Goal: Task Accomplishment & Management: Use online tool/utility

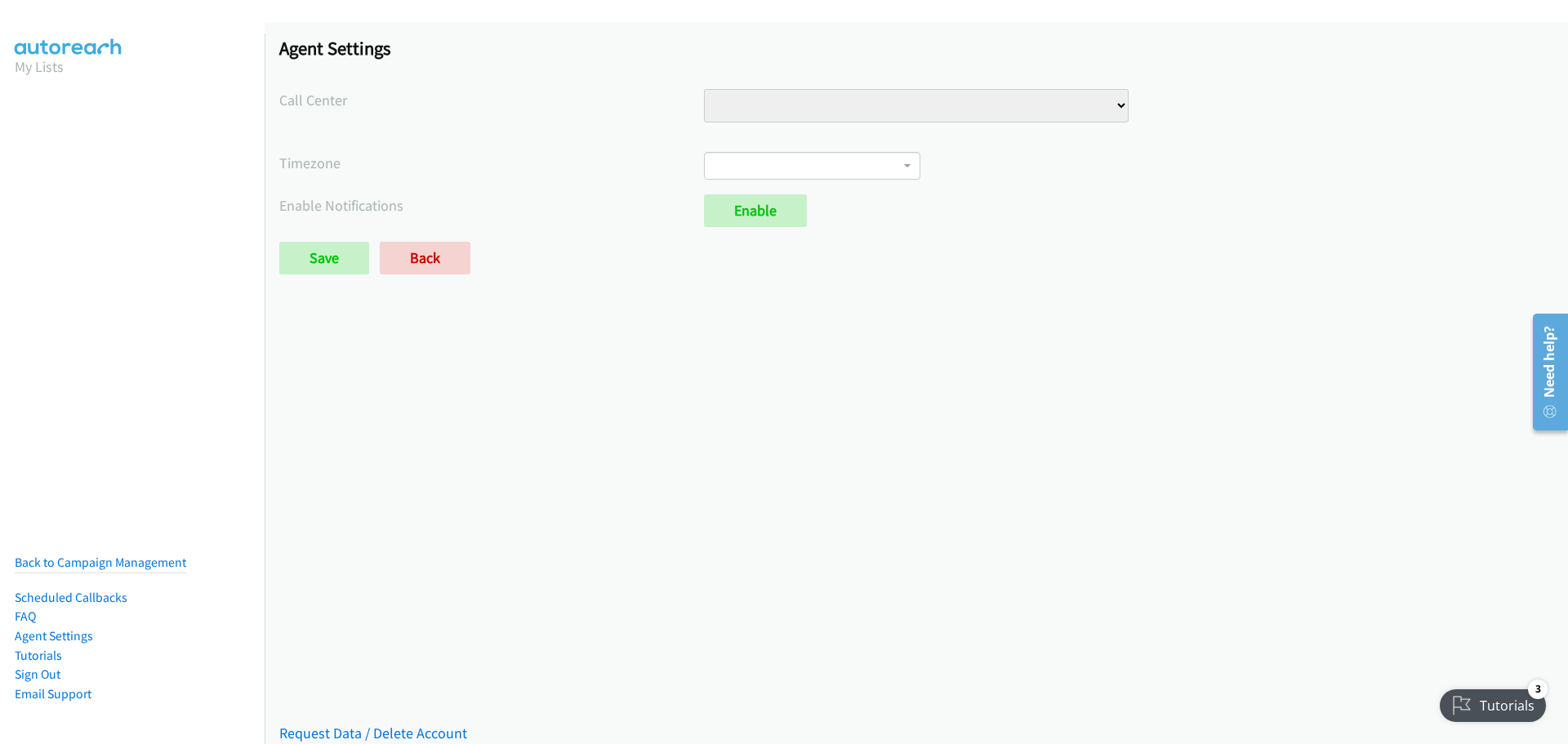
click at [746, 101] on select "VA Numbers VA Sales" at bounding box center [916, 105] width 424 height 33
select select "6529752866078720"
click at [704, 89] on select "VA Numbers VA Sales" at bounding box center [916, 105] width 424 height 33
click at [819, 171] on span at bounding box center [812, 165] width 216 height 28
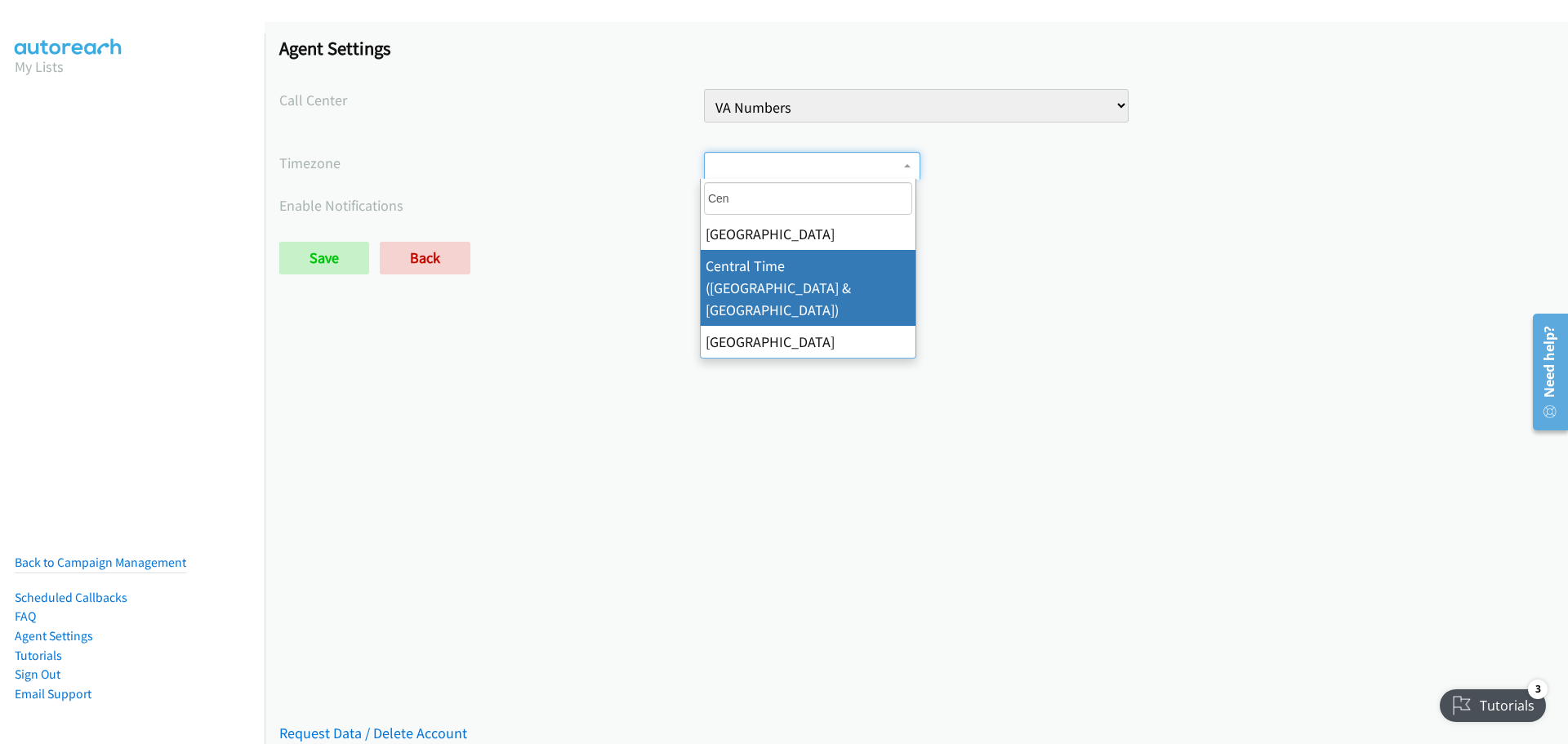
type input "Cen"
select select "Central Time (US & Canada)"
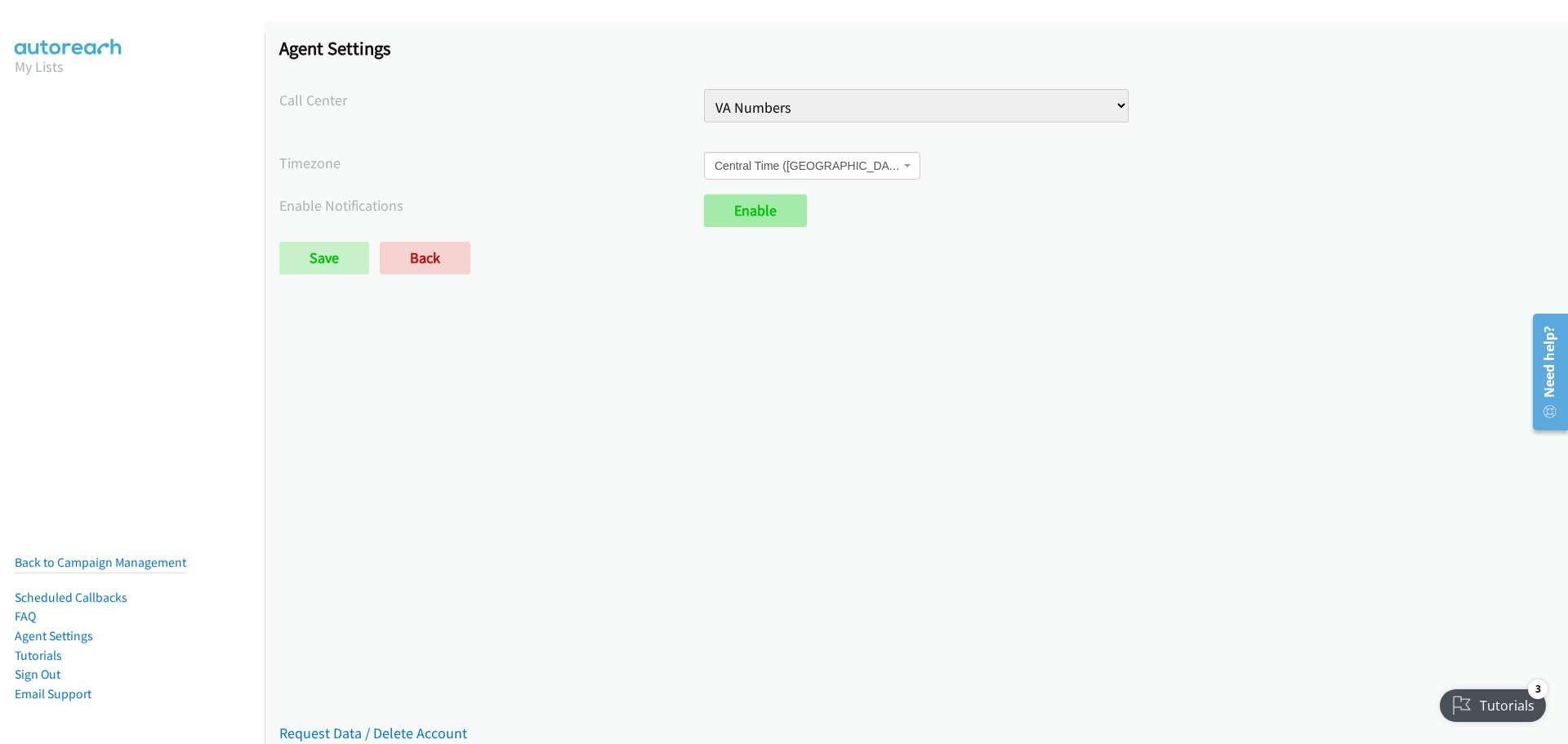
click at [719, 214] on link "Enable" at bounding box center [755, 211] width 103 height 32
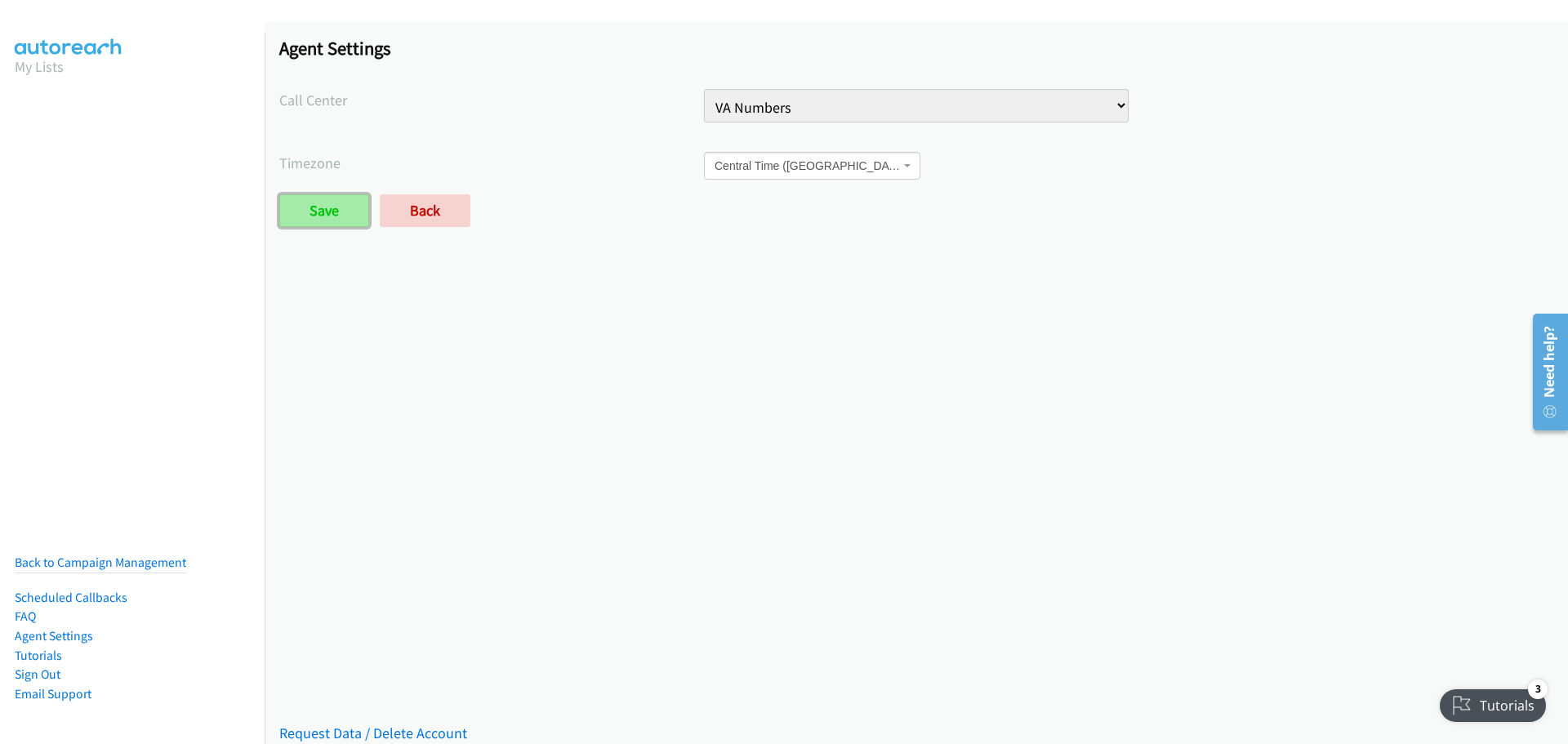
click at [343, 218] on input "Save" at bounding box center [324, 211] width 89 height 32
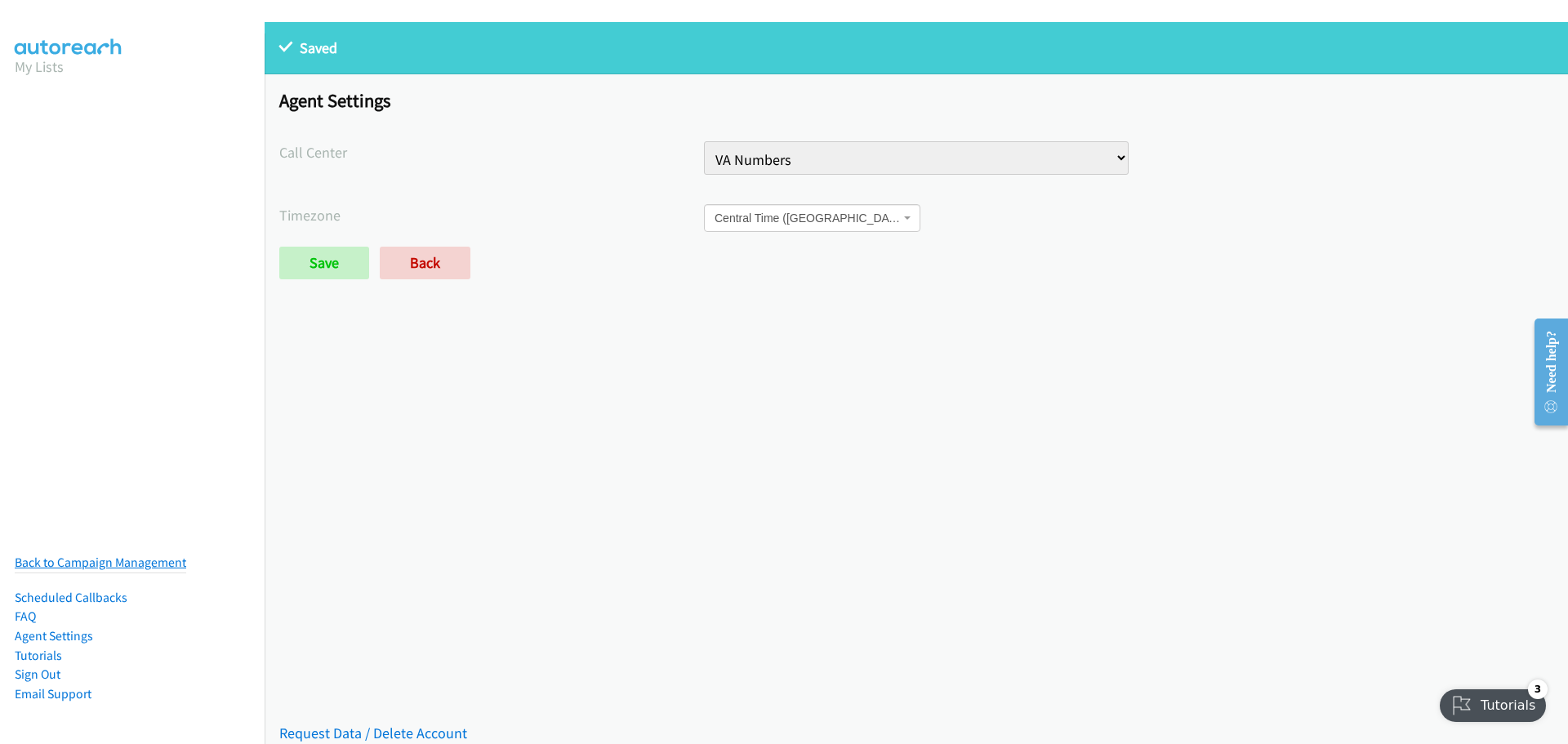
click at [107, 555] on link "Back to Campaign Management" at bounding box center [100, 562] width 171 height 15
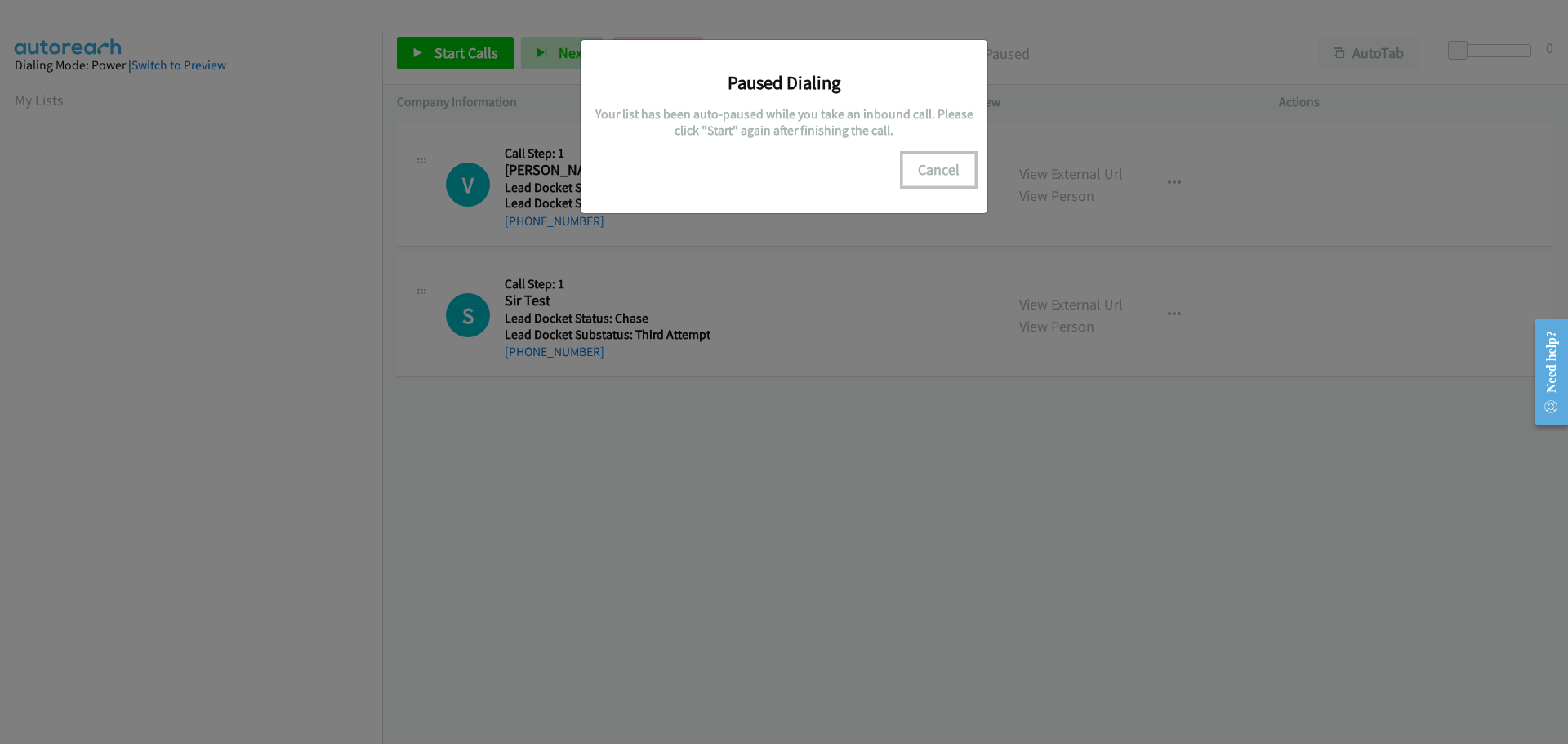
click at [937, 170] on button "Cancel" at bounding box center [938, 170] width 72 height 32
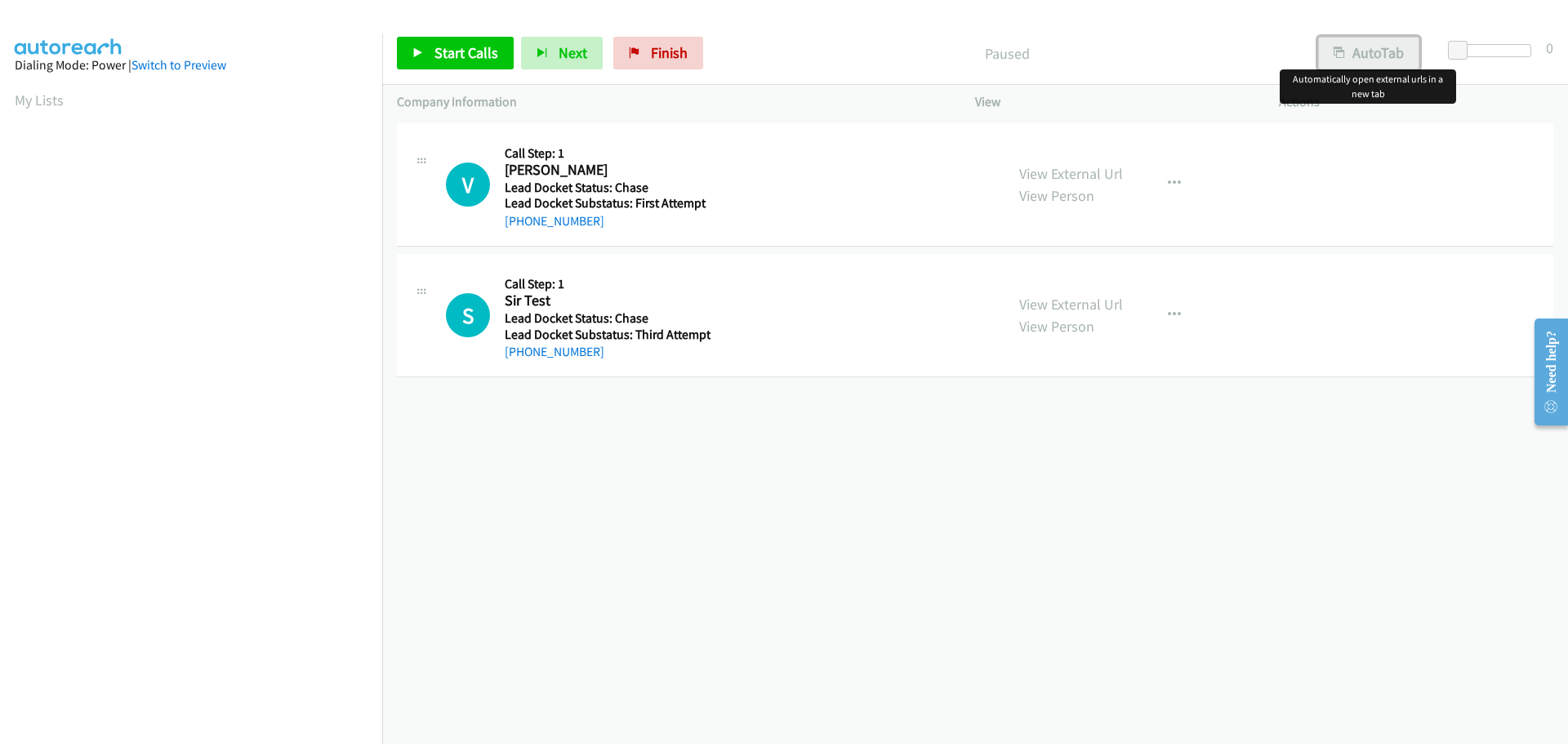
click at [1367, 51] on button "AutoTab" at bounding box center [1369, 53] width 101 height 32
click at [1351, 59] on button "AutoTab" at bounding box center [1368, 53] width 103 height 32
click at [1375, 51] on button "AutoTab" at bounding box center [1369, 53] width 101 height 32
click at [1375, 51] on button "AutoTab" at bounding box center [1368, 53] width 103 height 32
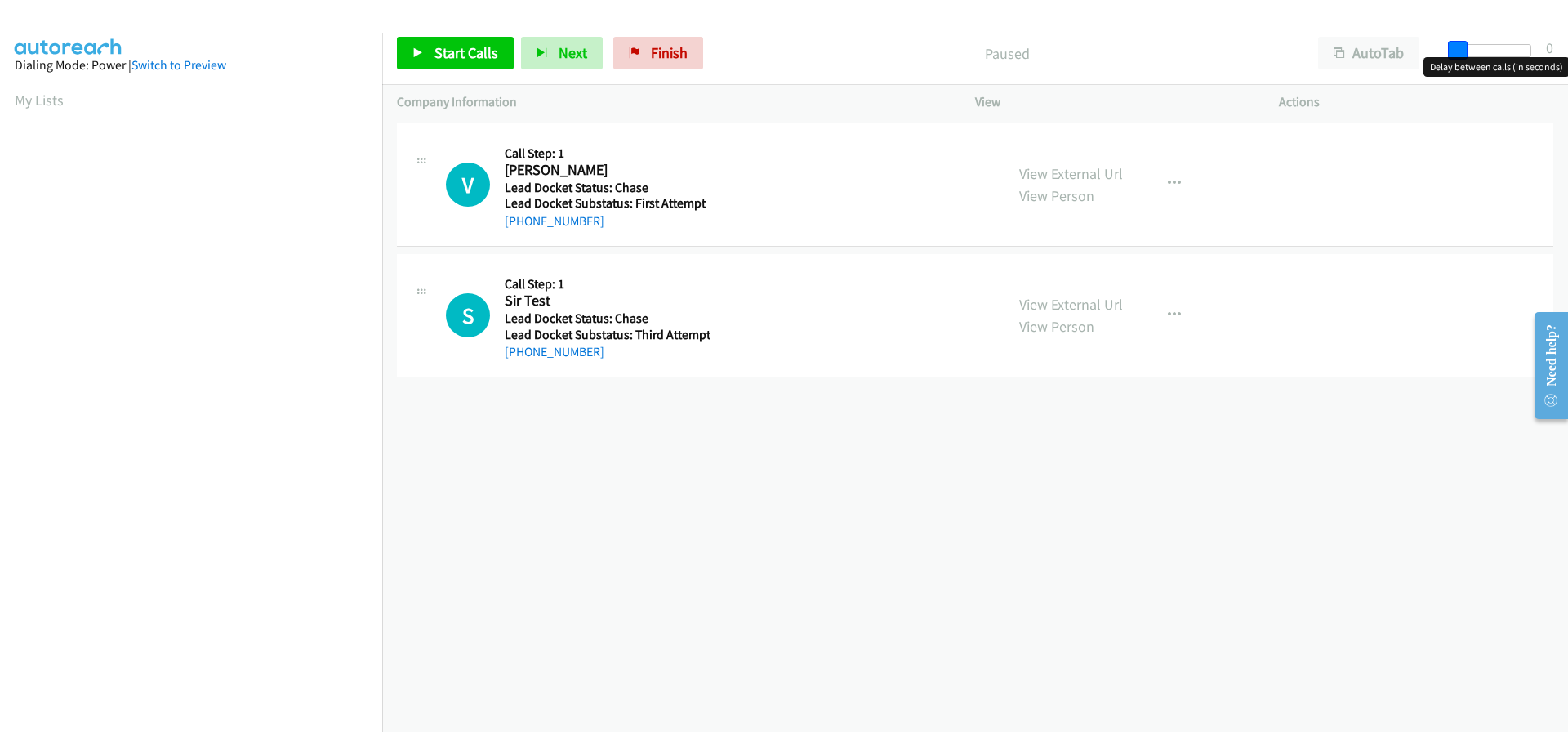
click at [1454, 49] on span at bounding box center [1457, 50] width 20 height 20
drag, startPoint x: 1460, startPoint y: 55, endPoint x: 1484, endPoint y: 58, distance: 24.2
click at [1484, 58] on body "Start Calls Pause Next Finish Paused AutoTab AutoTab 5 Company Information Info…" at bounding box center [784, 38] width 1568 height 78
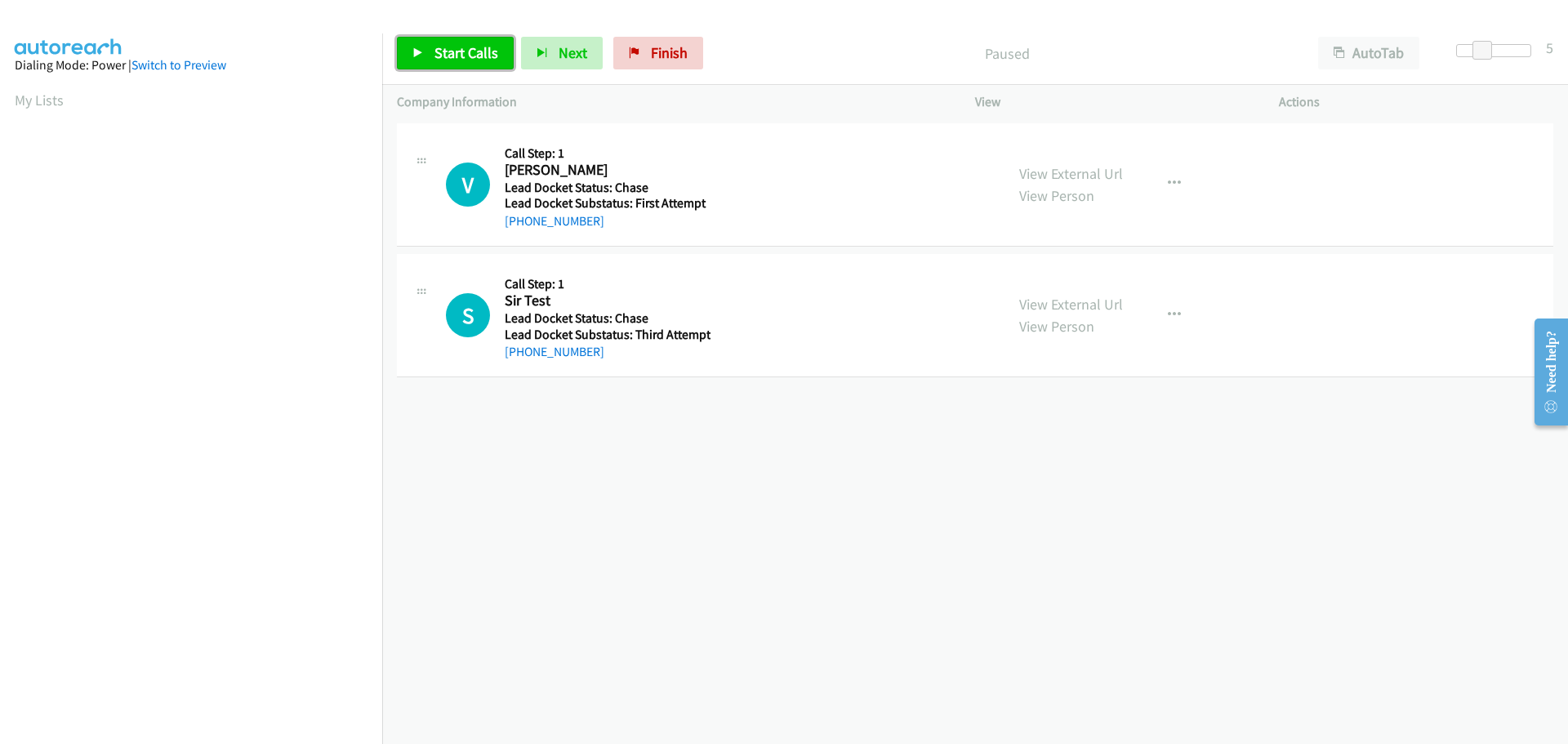
click at [430, 57] on link "Start Calls" at bounding box center [455, 53] width 117 height 32
click at [430, 57] on div "Start Calls Pause Next Finish" at bounding box center [540, 53] width 286 height 32
click at [446, 55] on span "Pause" at bounding box center [453, 53] width 37 height 19
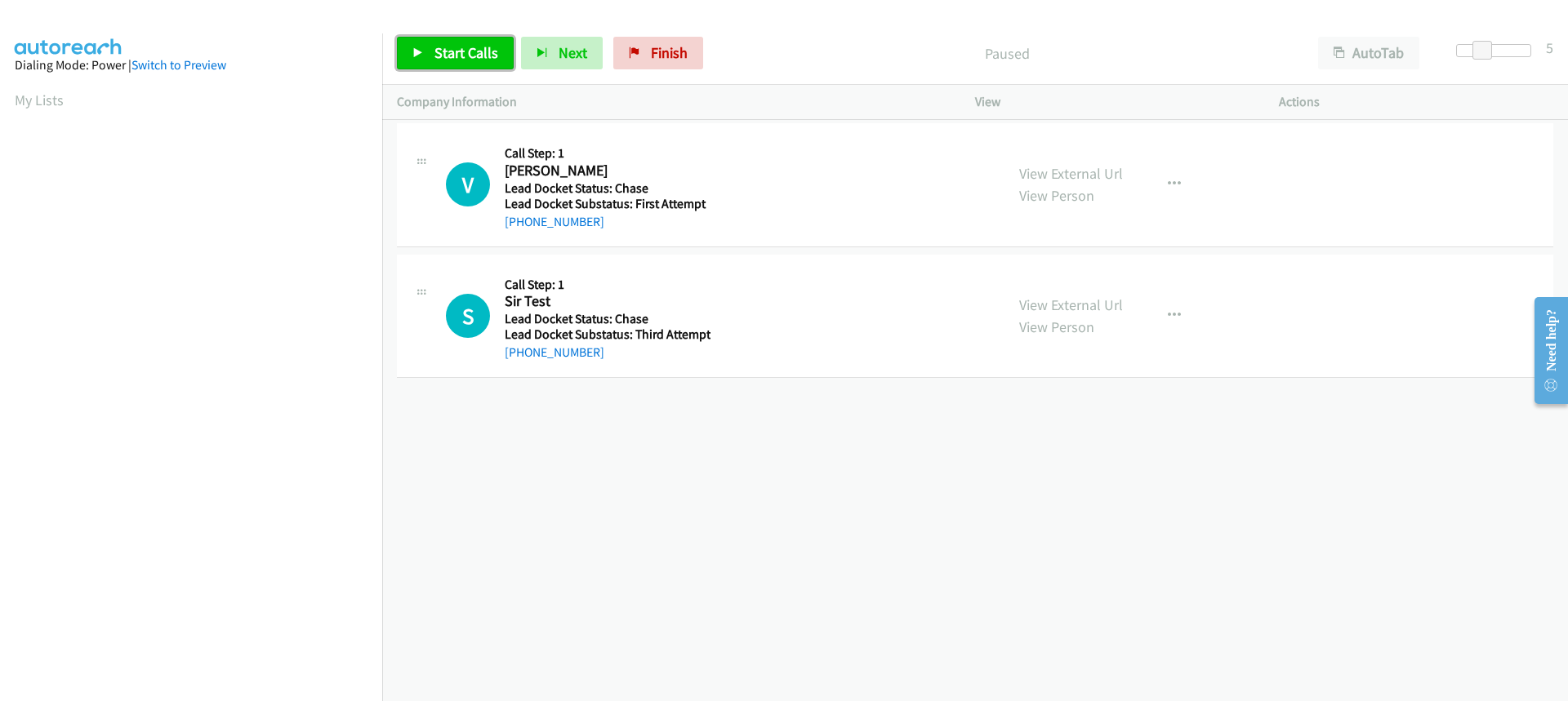
click at [453, 57] on span "Start Calls" at bounding box center [466, 53] width 64 height 19
click at [436, 45] on span "Pause" at bounding box center [453, 53] width 37 height 19
click at [657, 64] on link "Finish" at bounding box center [658, 53] width 89 height 32
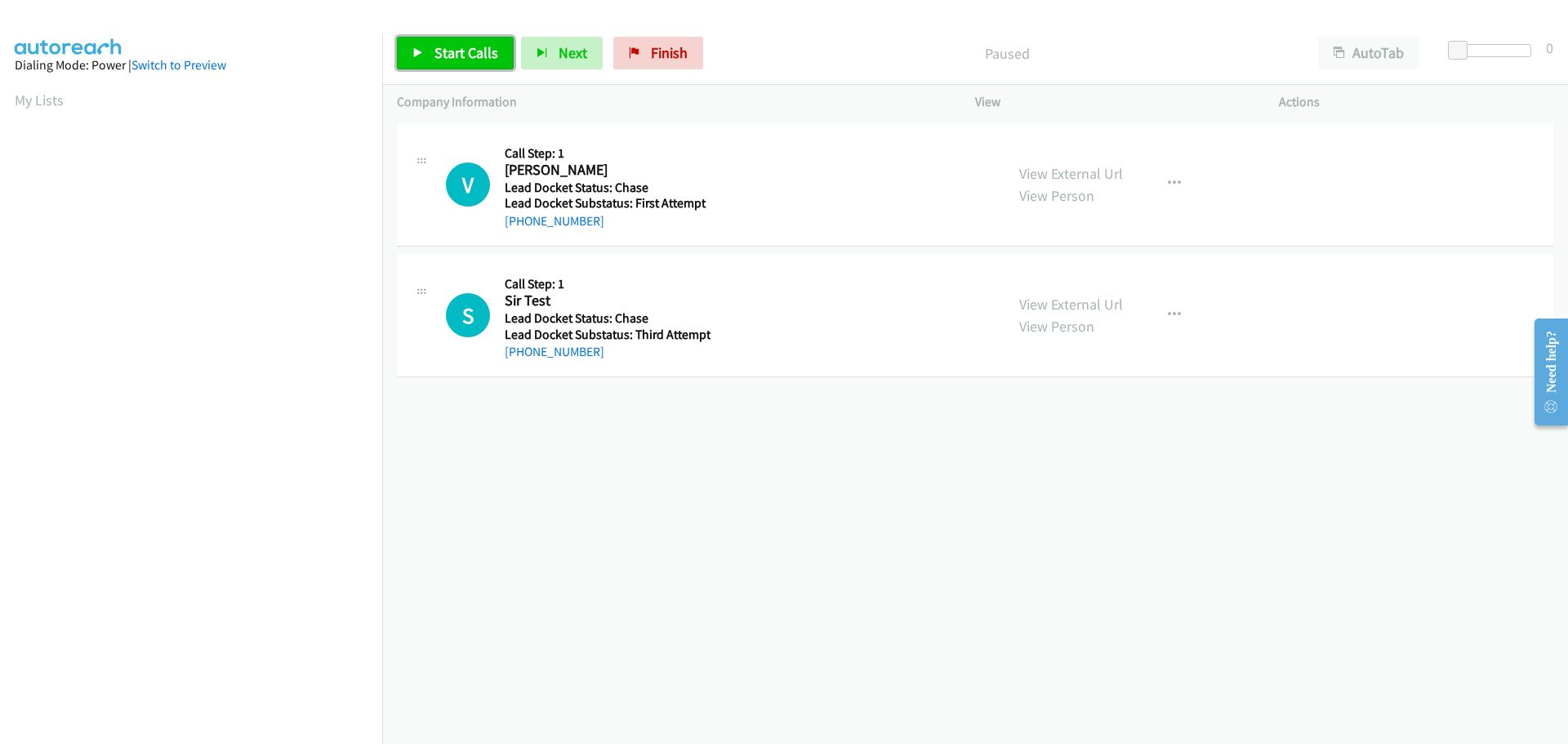
click at [451, 50] on span "Start Calls" at bounding box center [466, 53] width 64 height 19
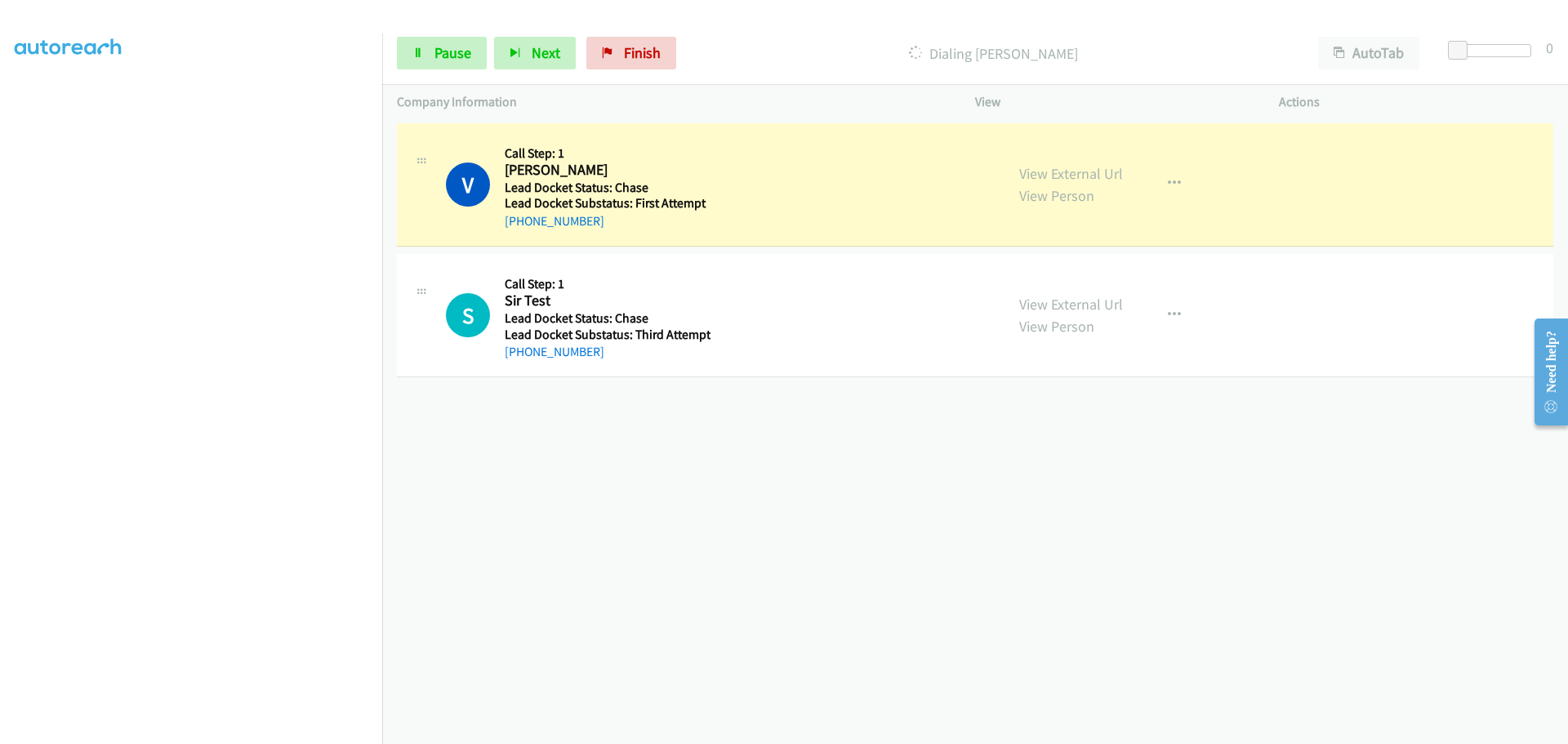
scroll to position [171, 0]
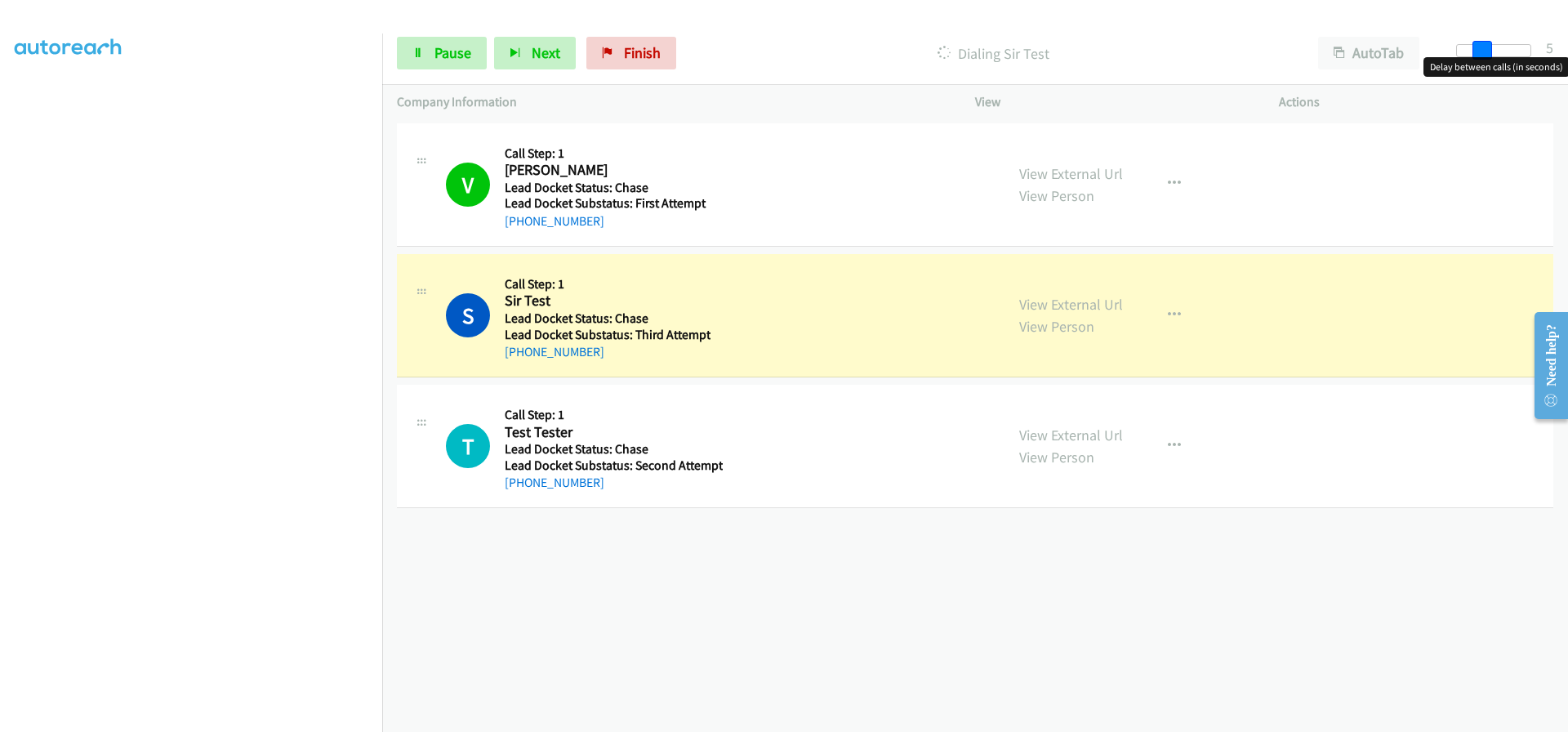
drag, startPoint x: 1454, startPoint y: 55, endPoint x: 1478, endPoint y: 55, distance: 24.0
click at [1478, 55] on span at bounding box center [1482, 50] width 20 height 20
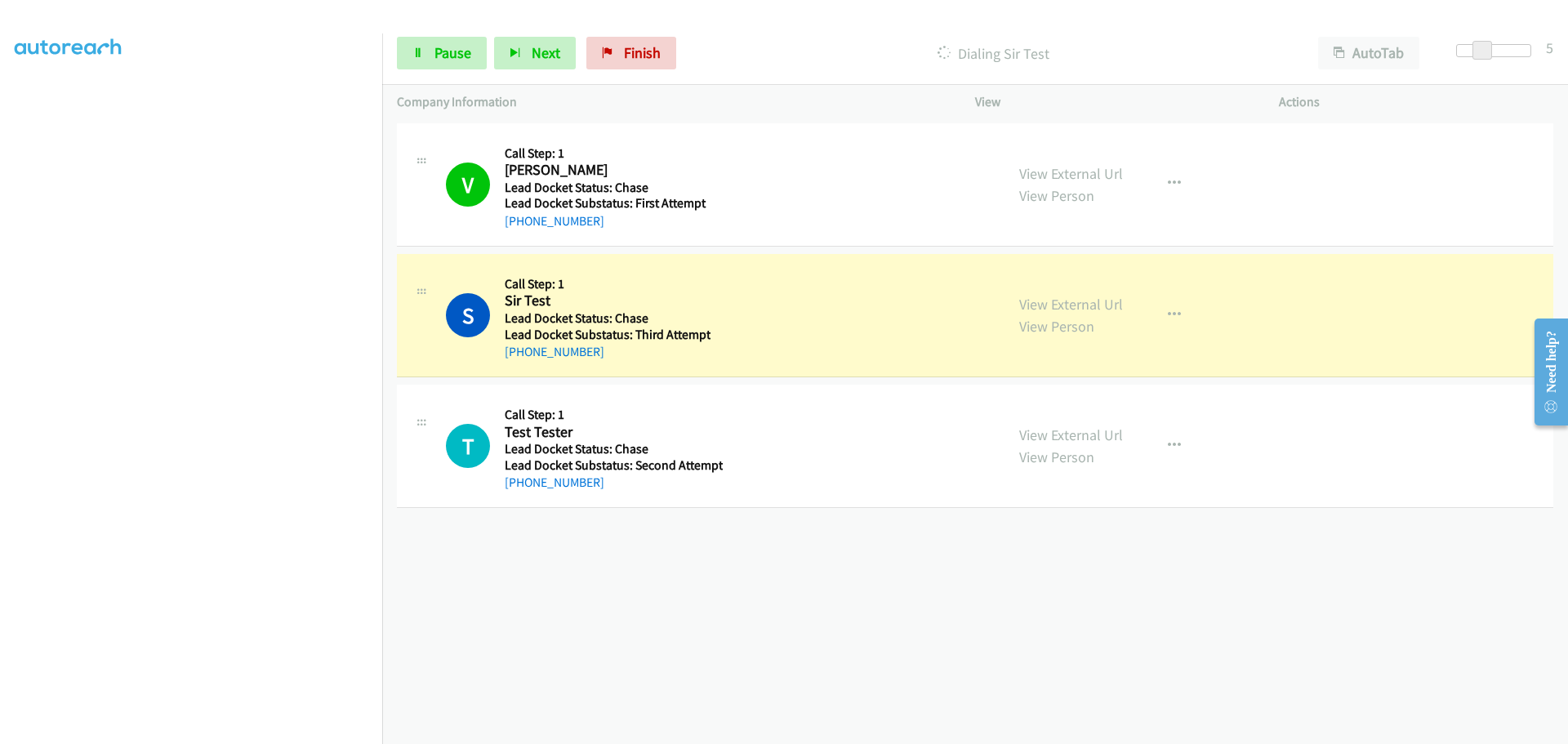
click at [1444, 20] on div at bounding box center [776, 32] width 1554 height 63
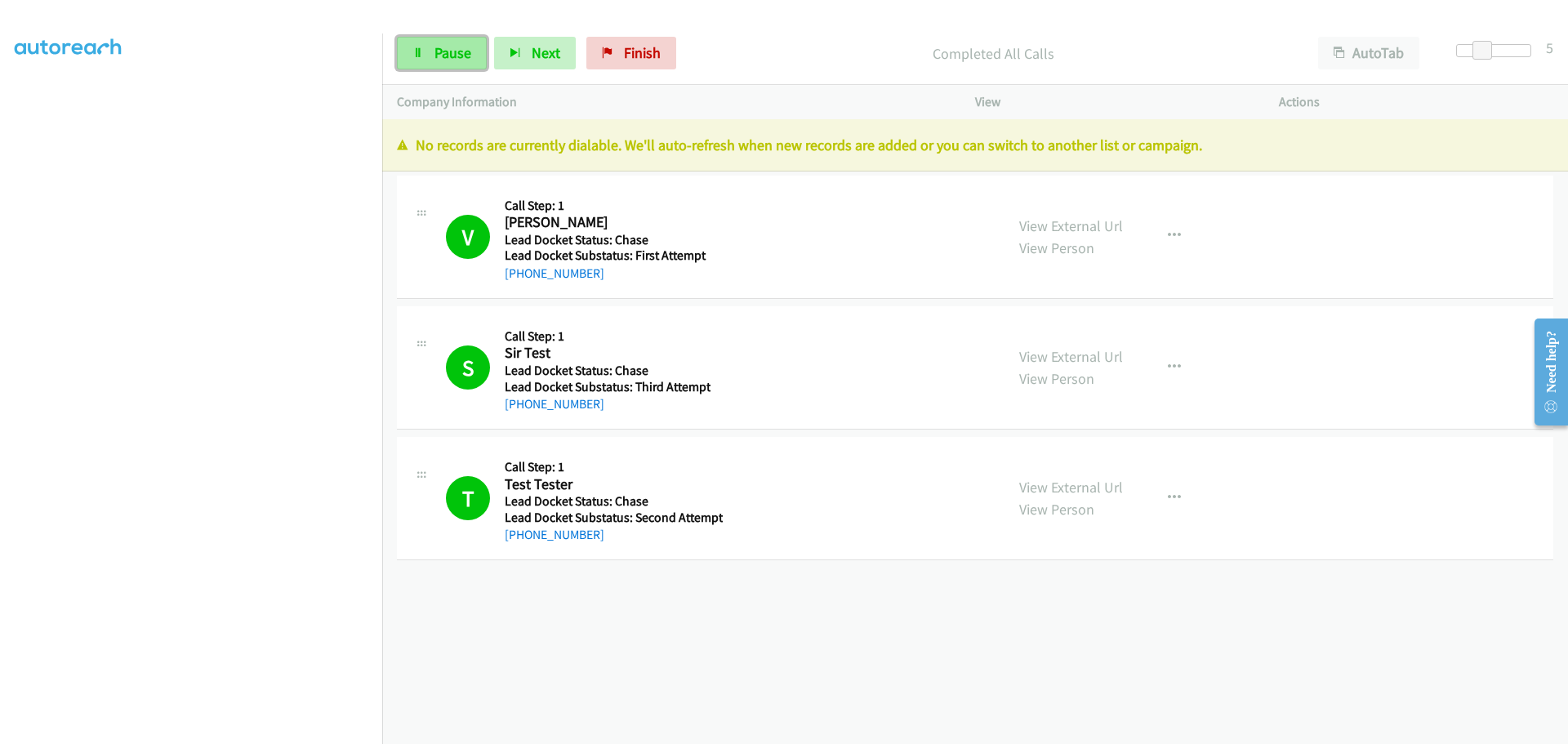
click at [454, 49] on span "Pause" at bounding box center [453, 53] width 37 height 19
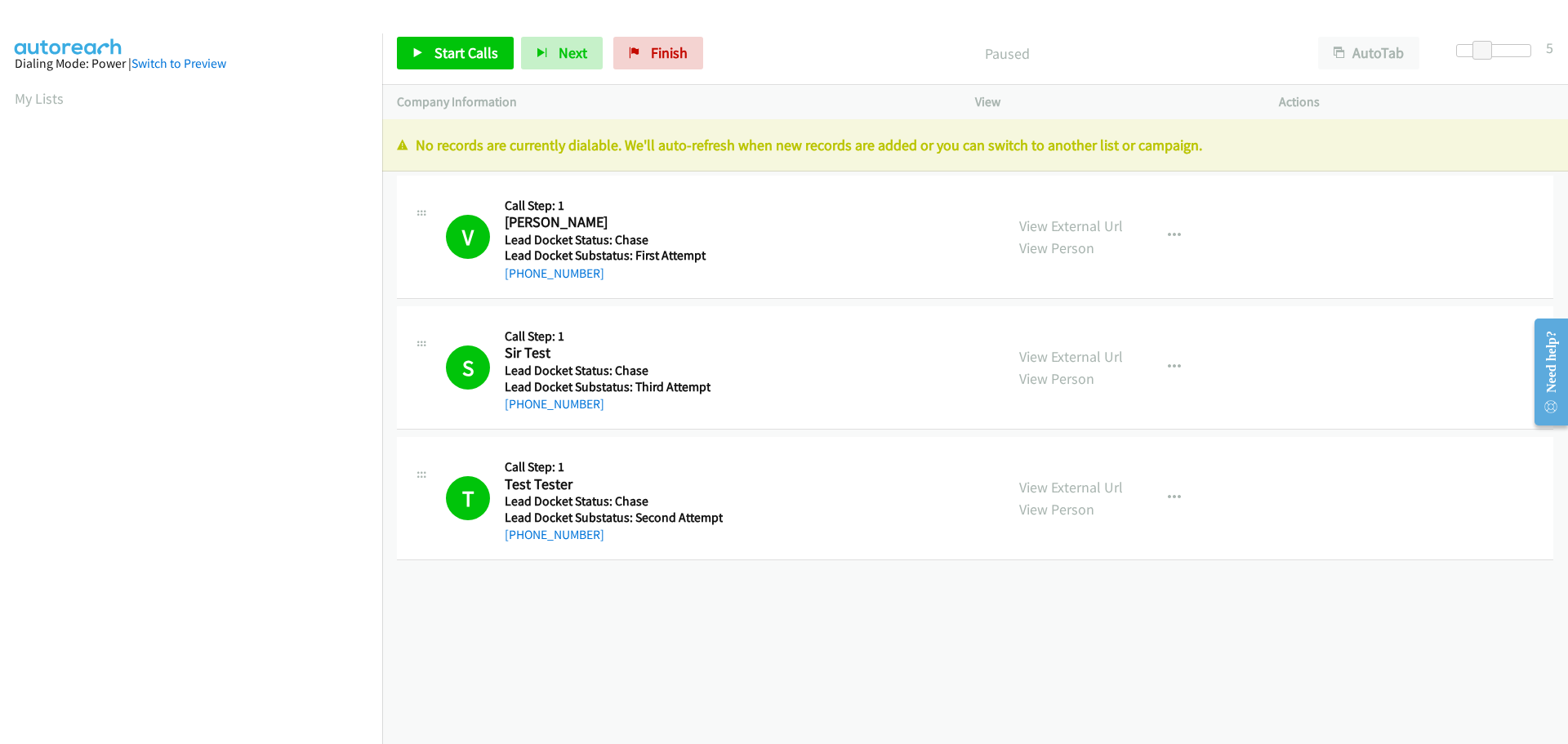
scroll to position [0, 0]
click at [654, 53] on span "Finish" at bounding box center [669, 53] width 37 height 19
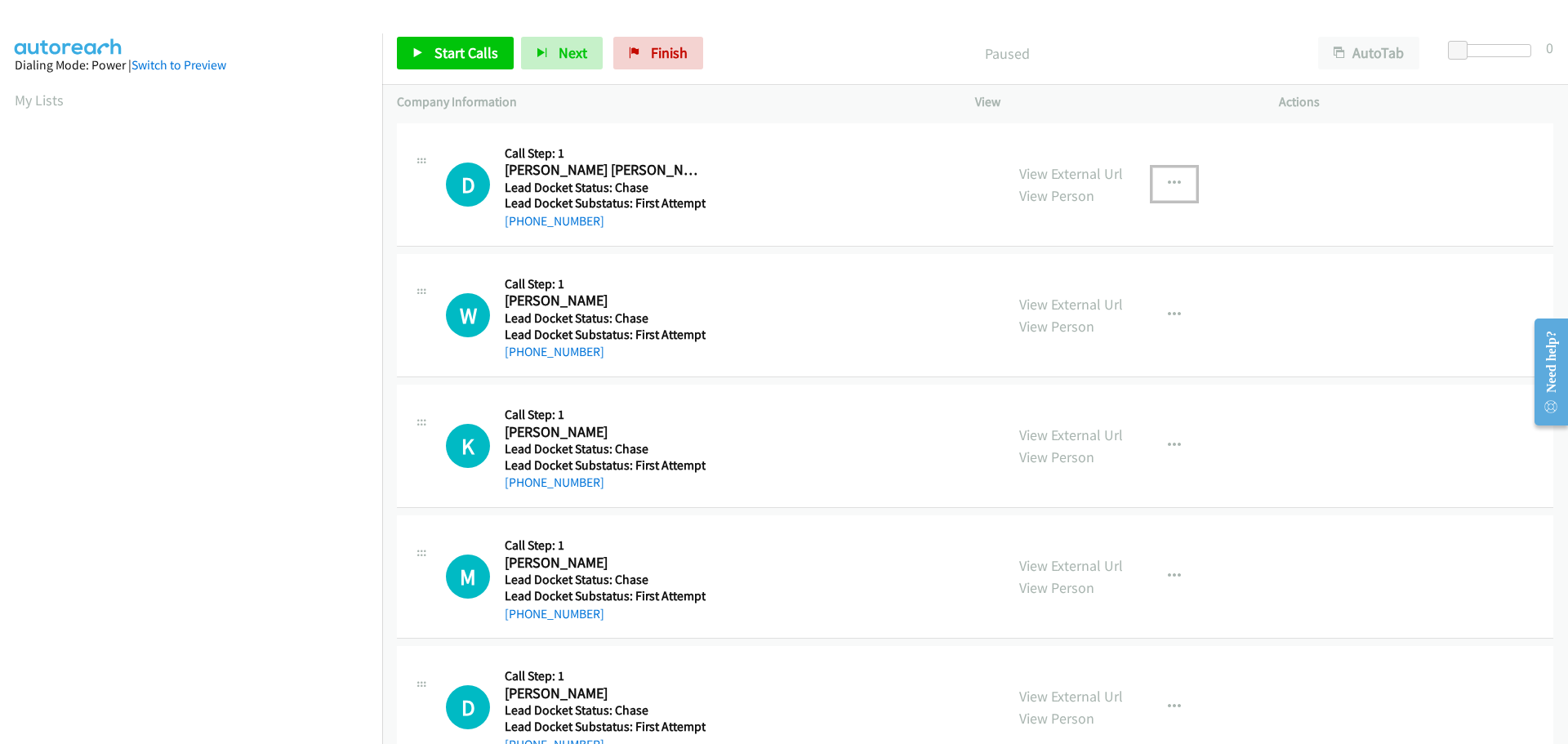
click at [1168, 187] on icon "button" at bounding box center [1174, 183] width 13 height 13
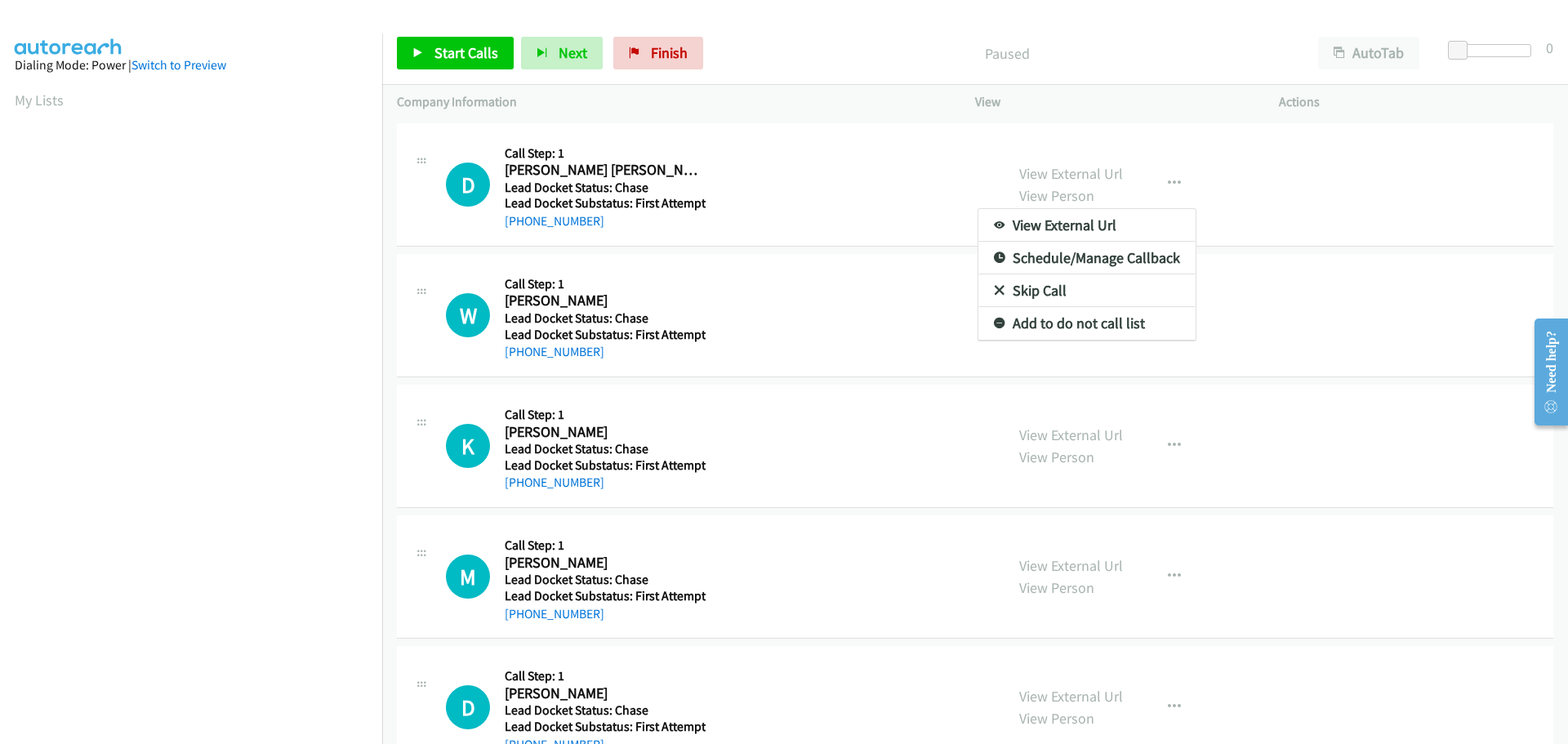
click at [1163, 32] on div at bounding box center [784, 372] width 1568 height 744
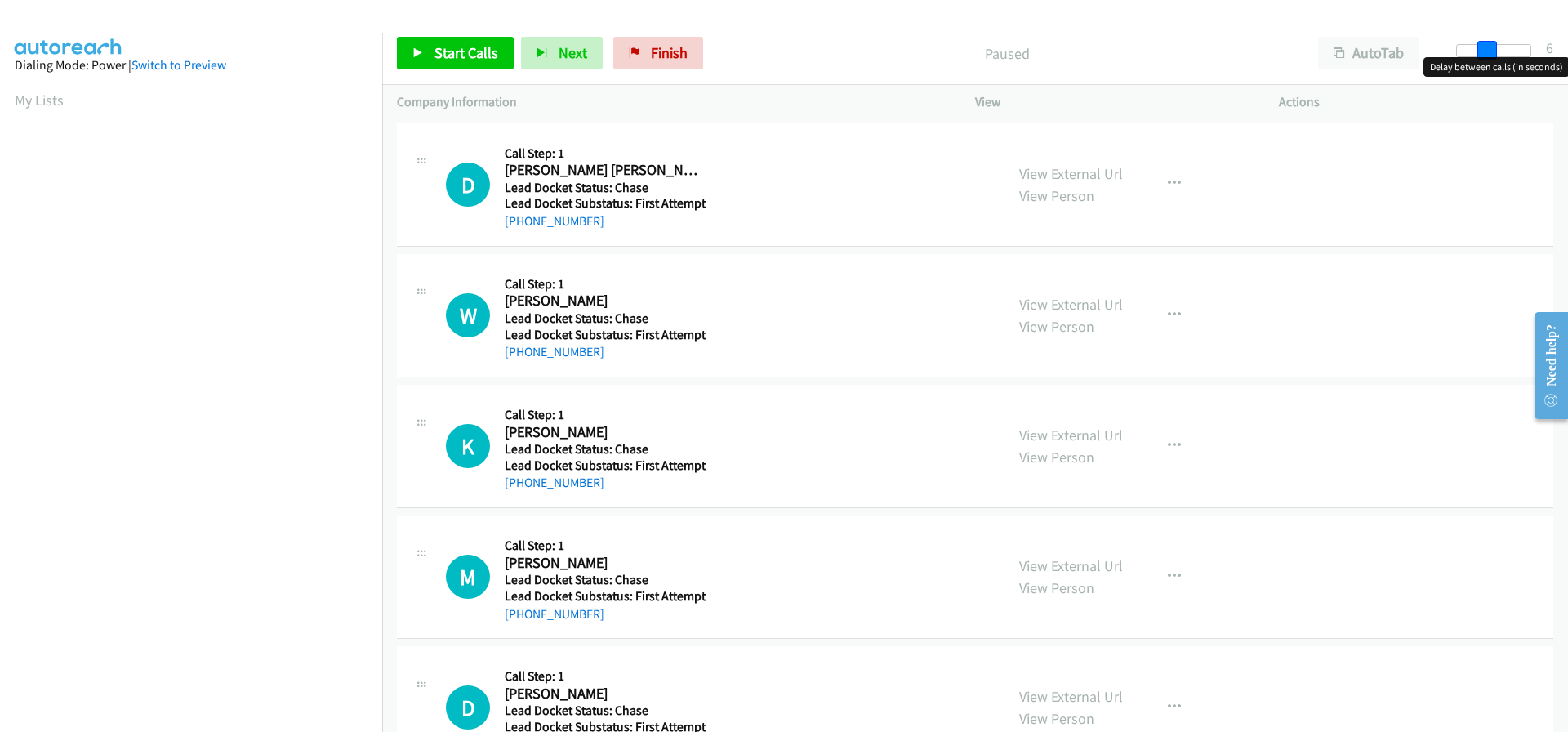
drag, startPoint x: 1464, startPoint y: 50, endPoint x: 1493, endPoint y: 52, distance: 29.1
click at [1493, 52] on span at bounding box center [1487, 50] width 20 height 20
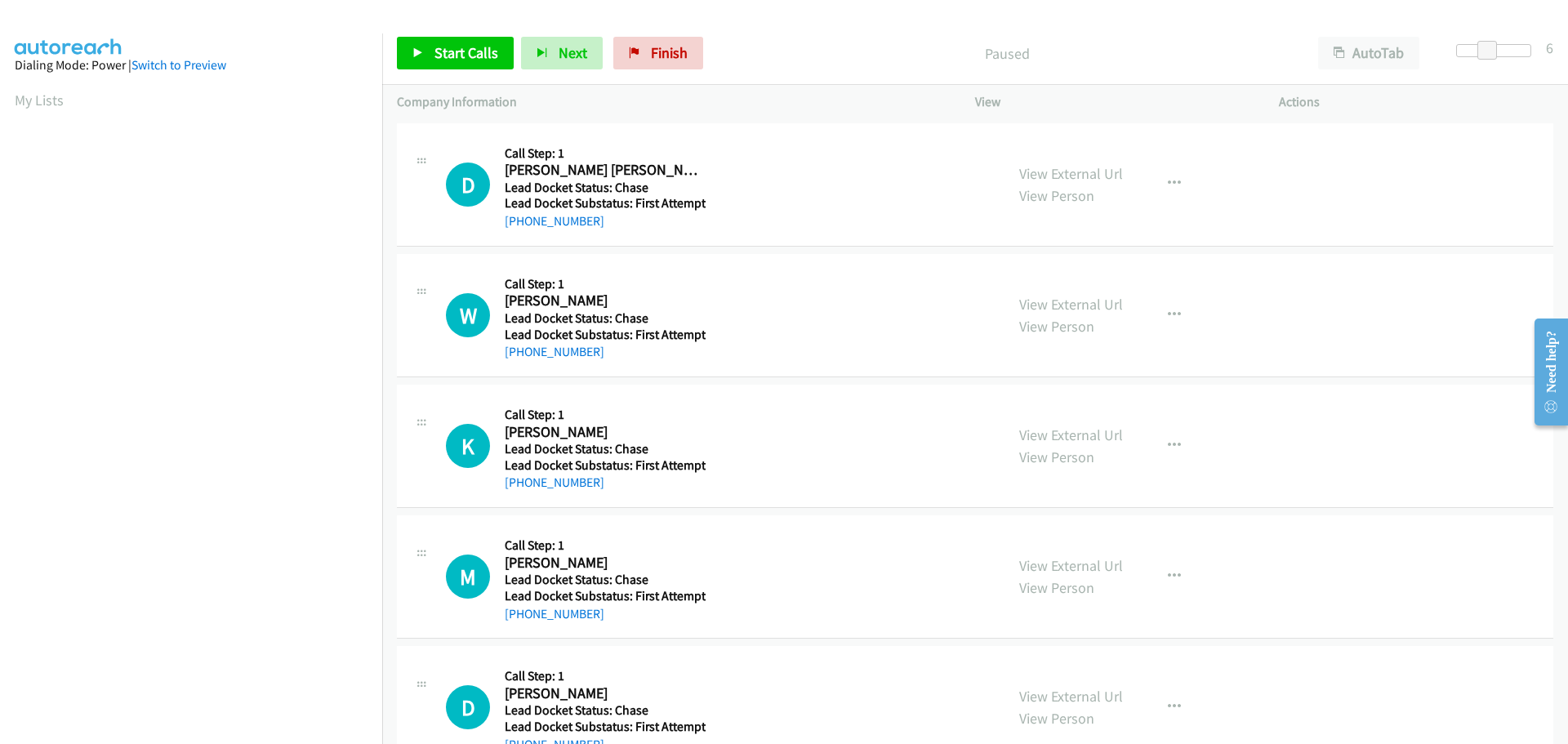
click at [1295, 26] on div "Start Calls Pause Next Finish Paused AutoTab AutoTab 6" at bounding box center [976, 54] width 1186 height 63
click at [458, 58] on span "Start Calls" at bounding box center [466, 53] width 64 height 19
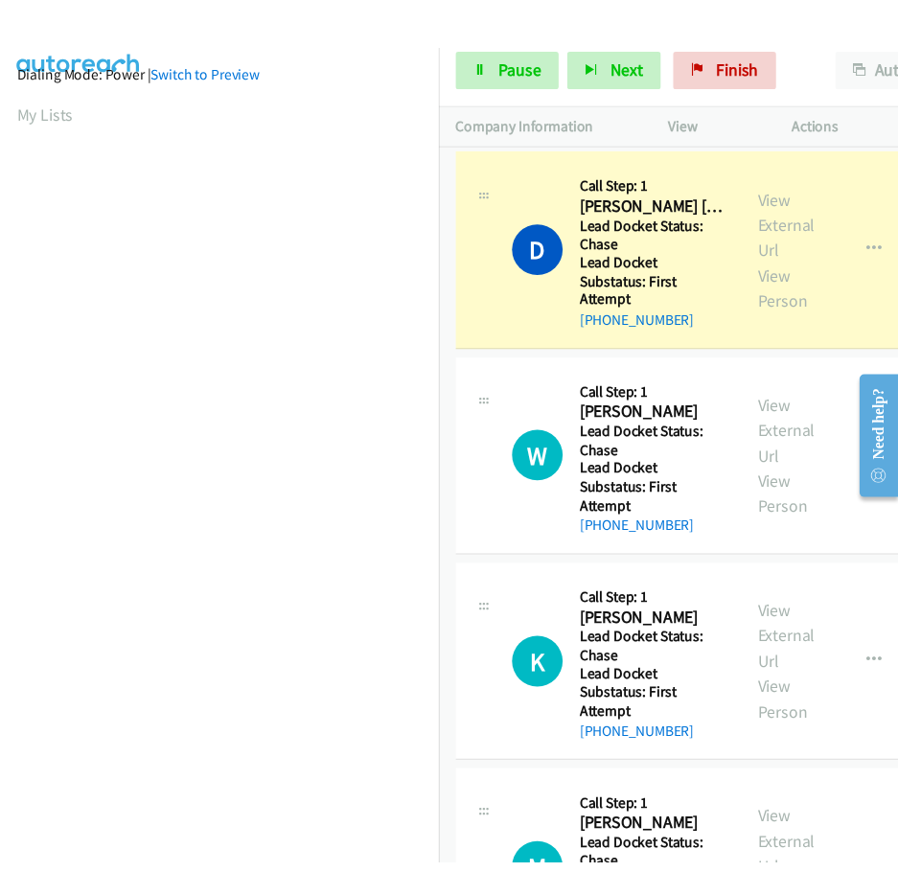
scroll to position [203, 0]
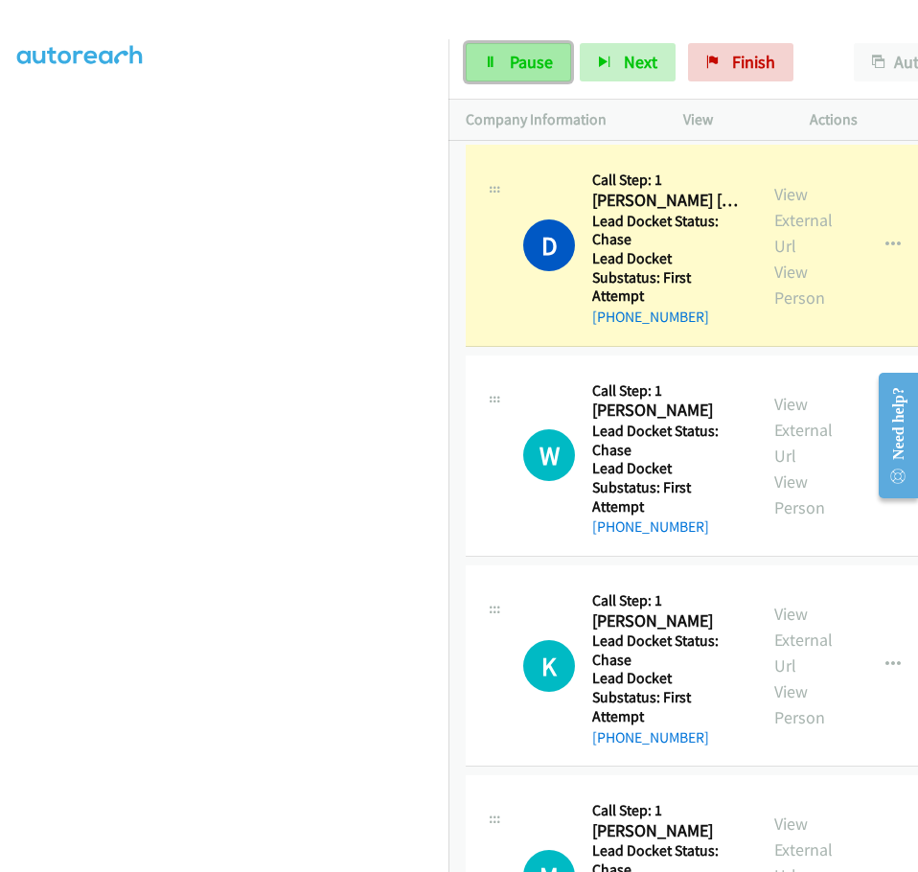
click at [522, 66] on span "Pause" at bounding box center [531, 62] width 43 height 22
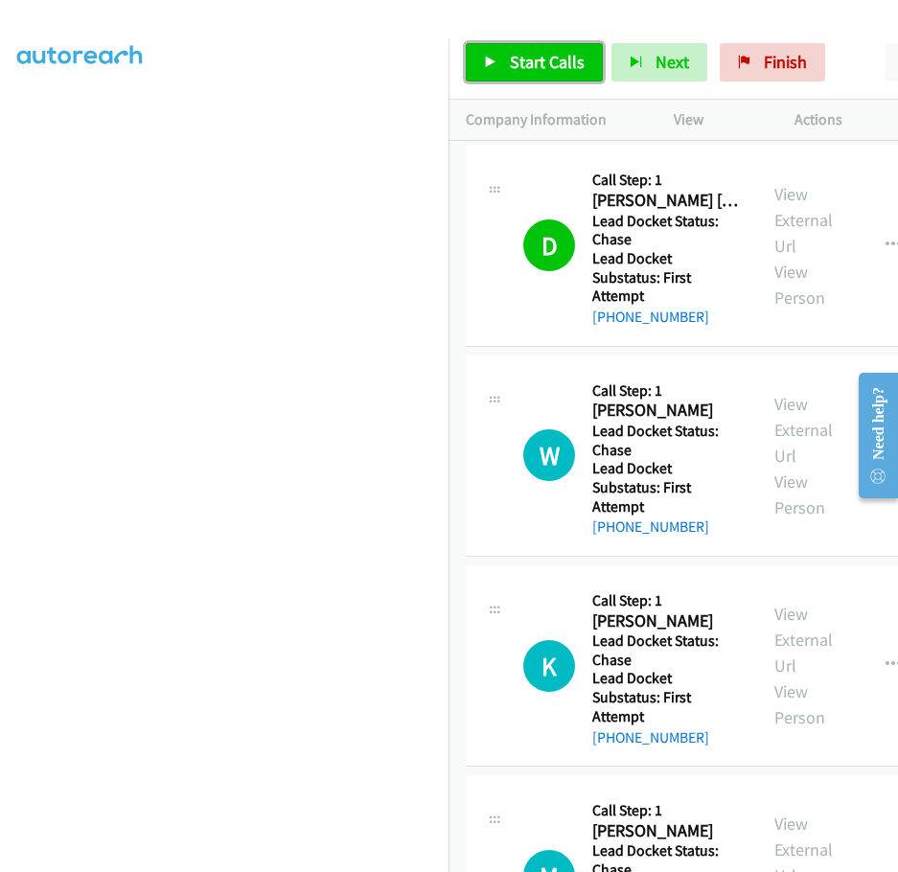
click at [540, 63] on span "Start Calls" at bounding box center [547, 62] width 75 height 22
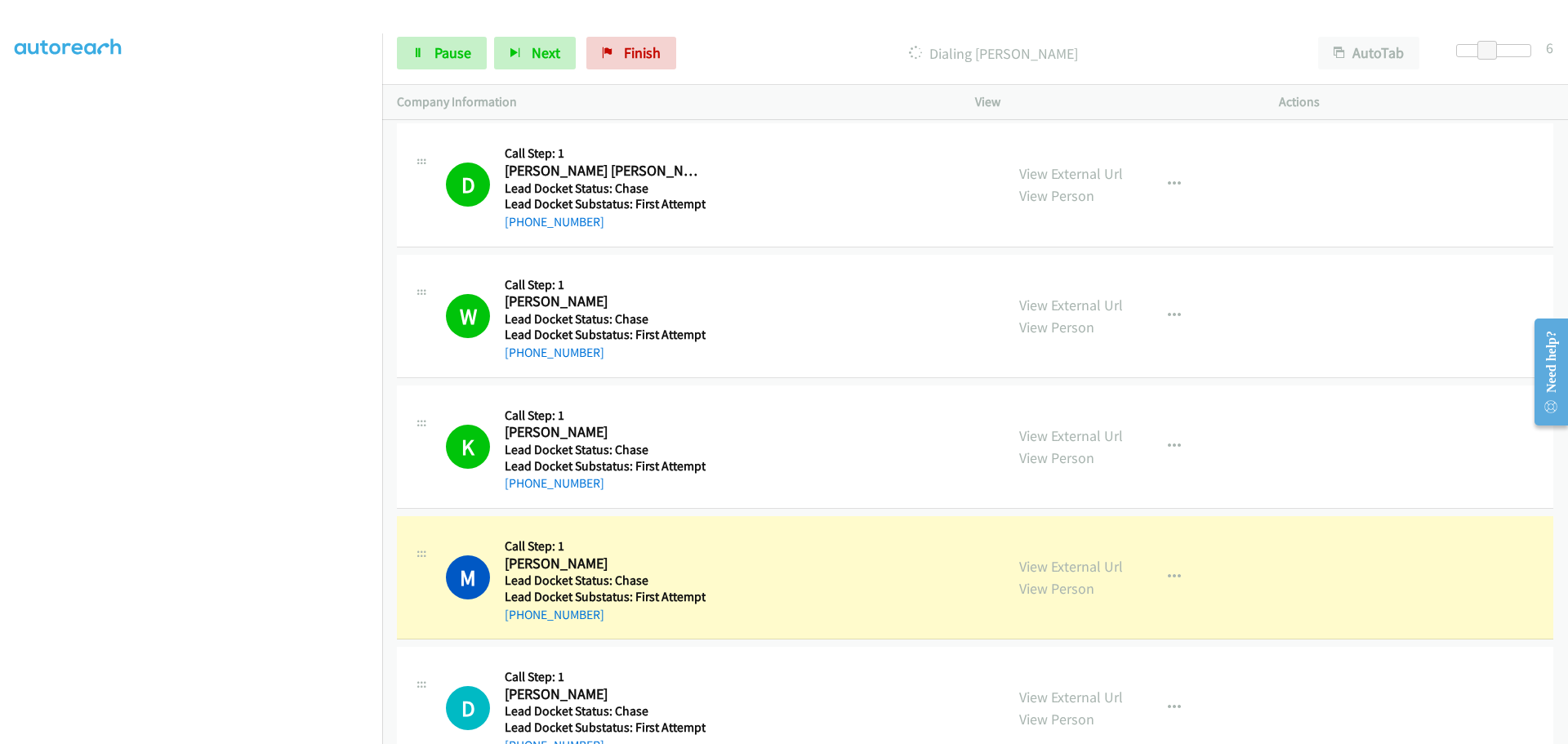
scroll to position [172, 0]
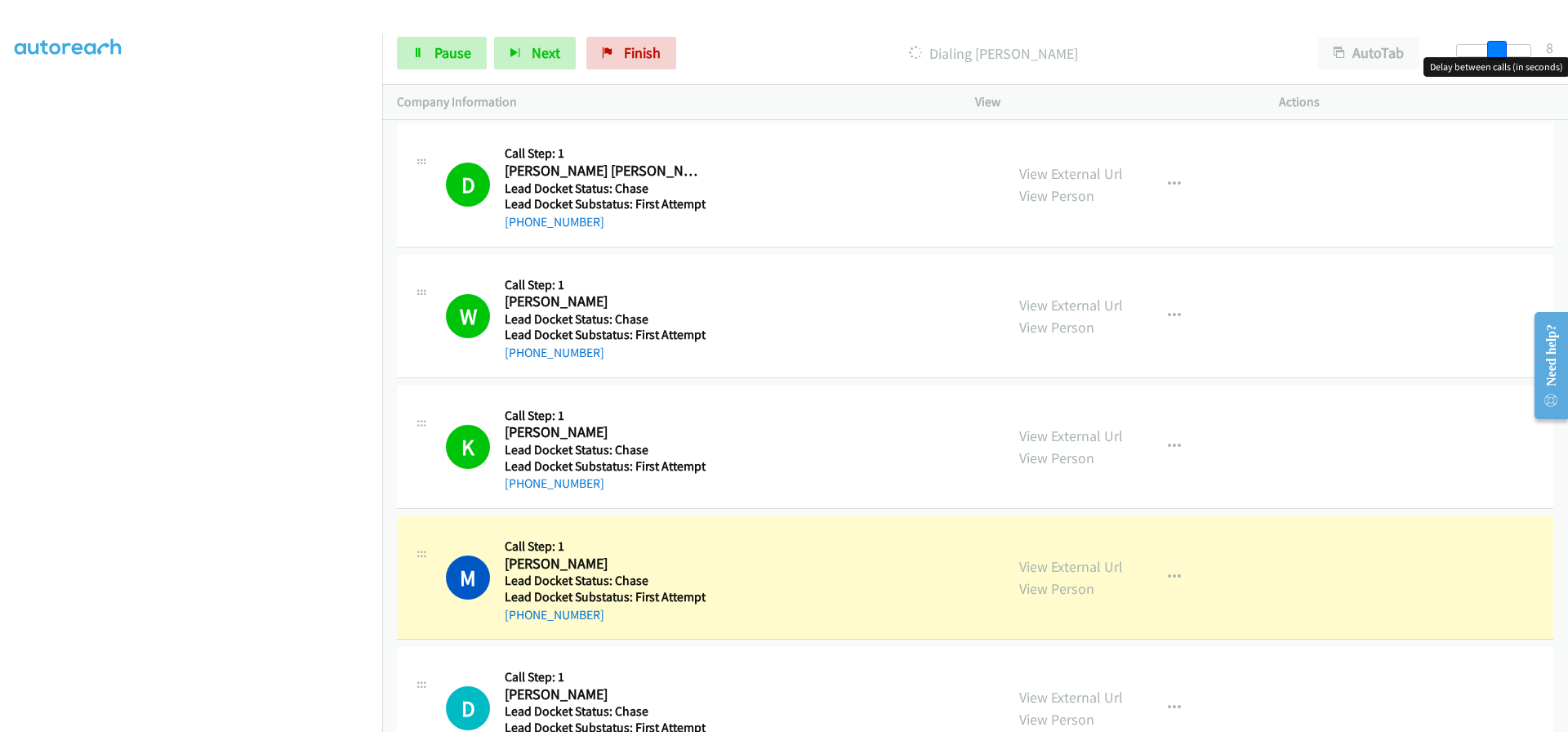
drag, startPoint x: 1484, startPoint y: 49, endPoint x: 1493, endPoint y: 49, distance: 9.0
click at [1493, 49] on span at bounding box center [1496, 50] width 20 height 20
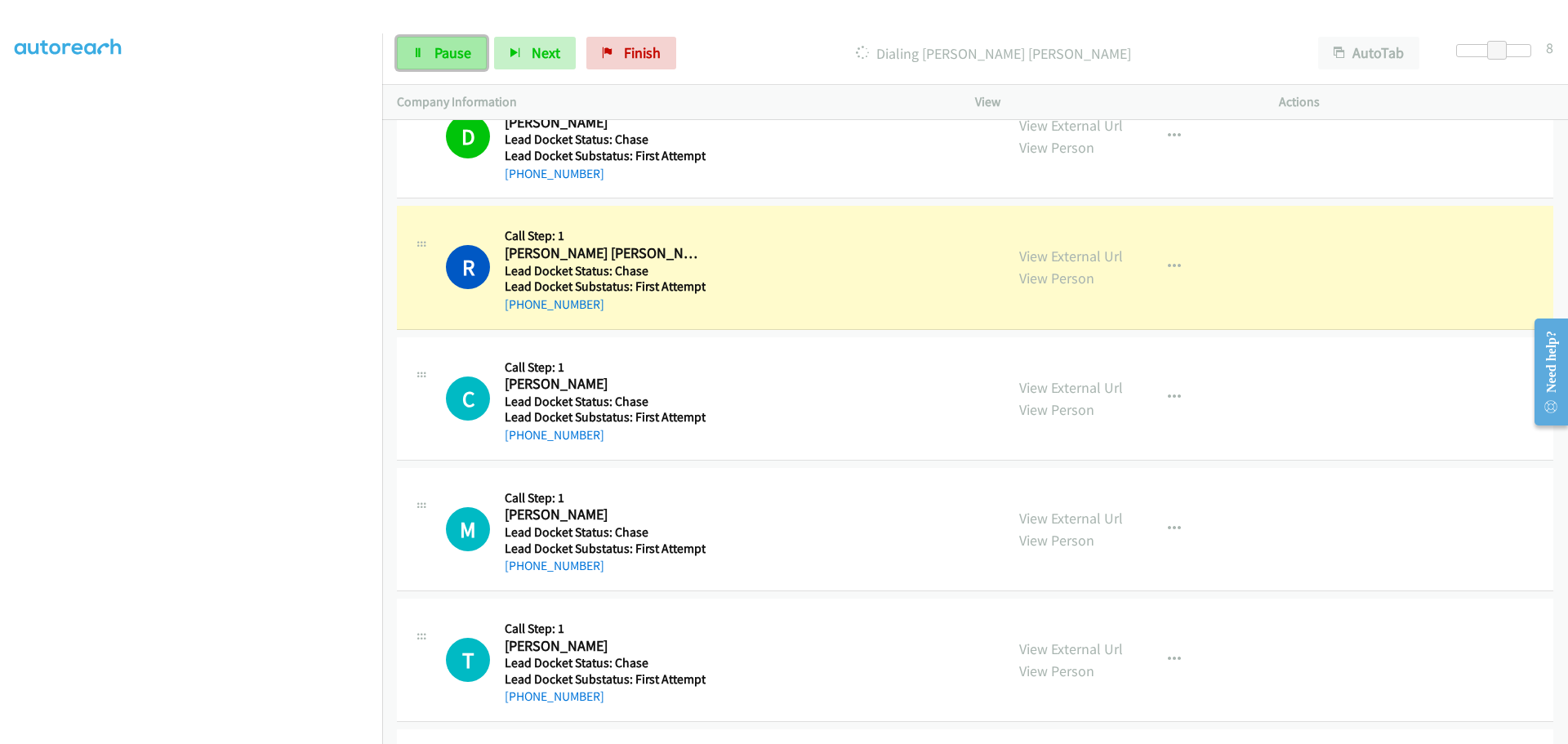
click at [447, 46] on span "Pause" at bounding box center [453, 53] width 37 height 19
